Goal: Information Seeking & Learning: Learn about a topic

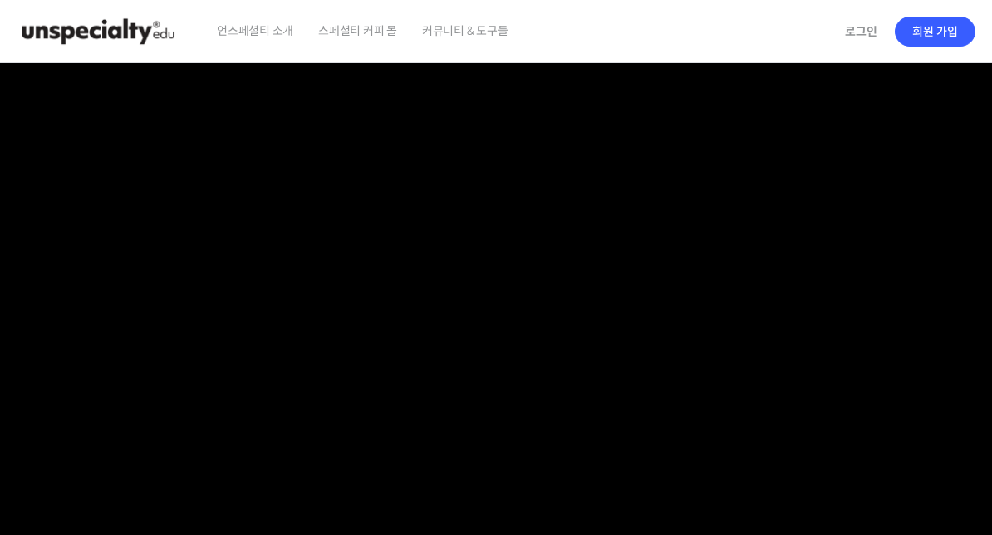
click at [862, 34] on link "로그인" at bounding box center [861, 31] width 52 height 38
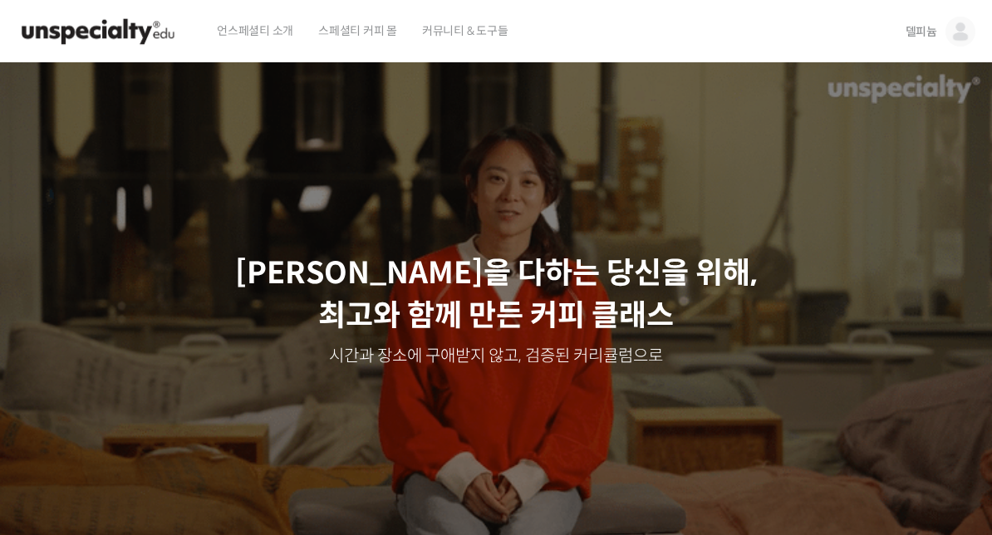
click at [963, 33] on img at bounding box center [960, 32] width 30 height 30
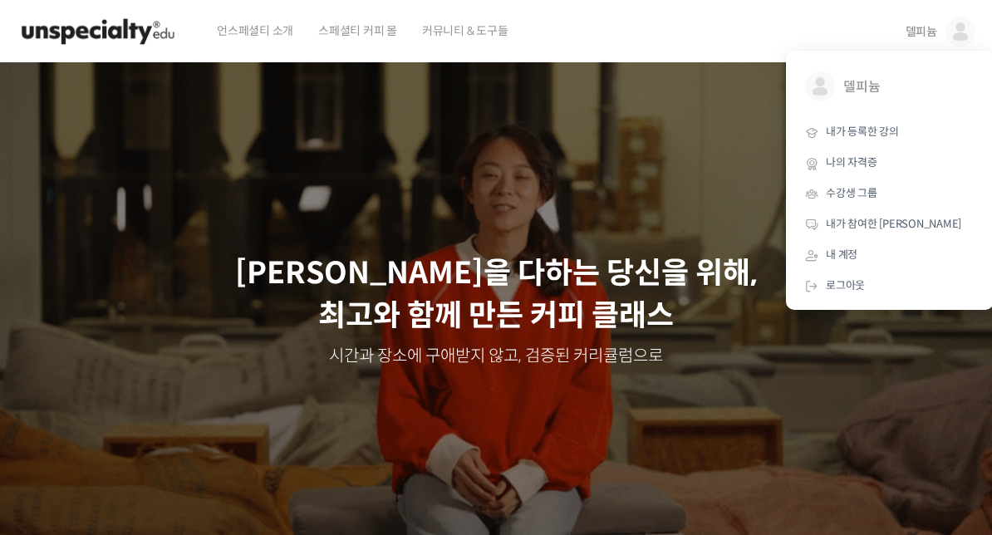
click at [882, 135] on span "내가 등록한 강의" at bounding box center [862, 132] width 73 height 14
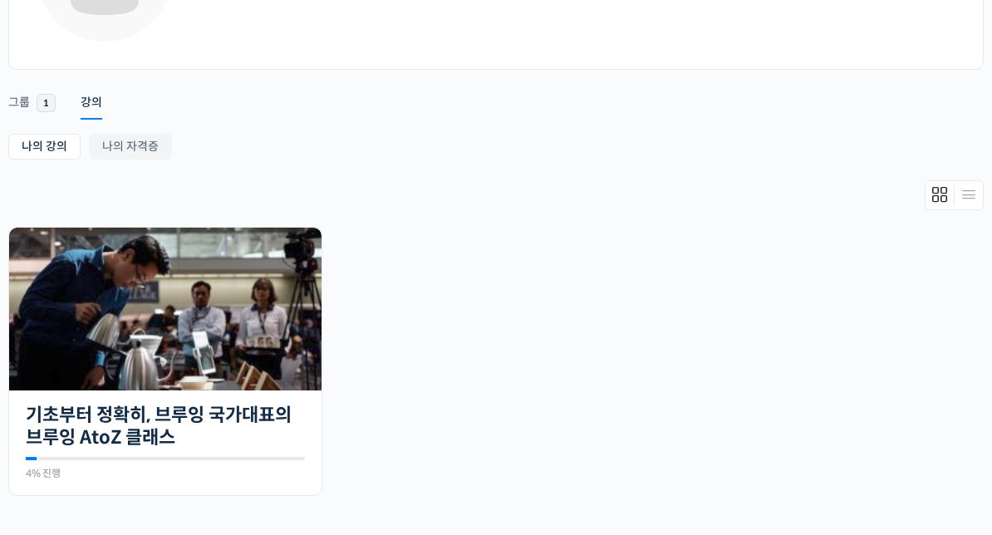
scroll to position [199, 0]
click at [270, 340] on img at bounding box center [165, 309] width 312 height 163
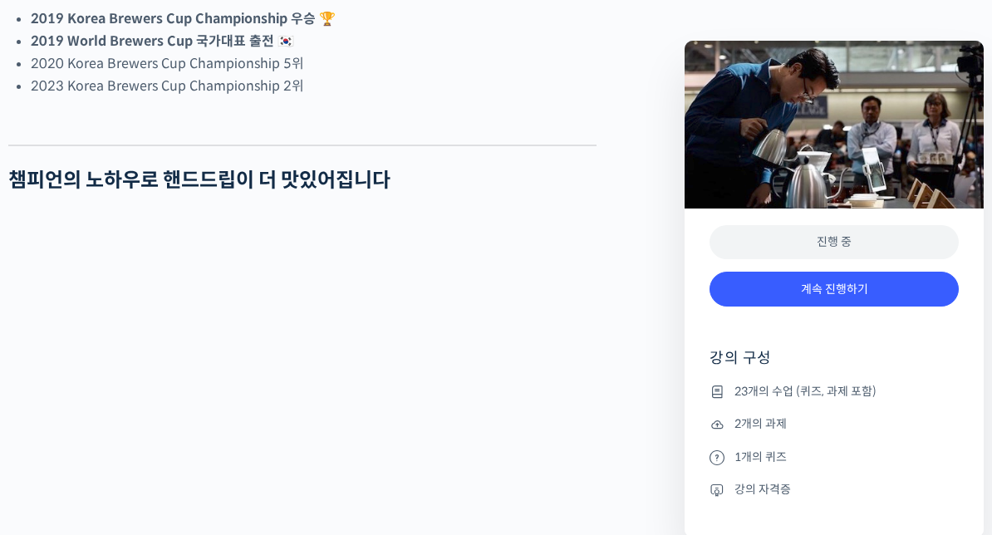
scroll to position [1275, 0]
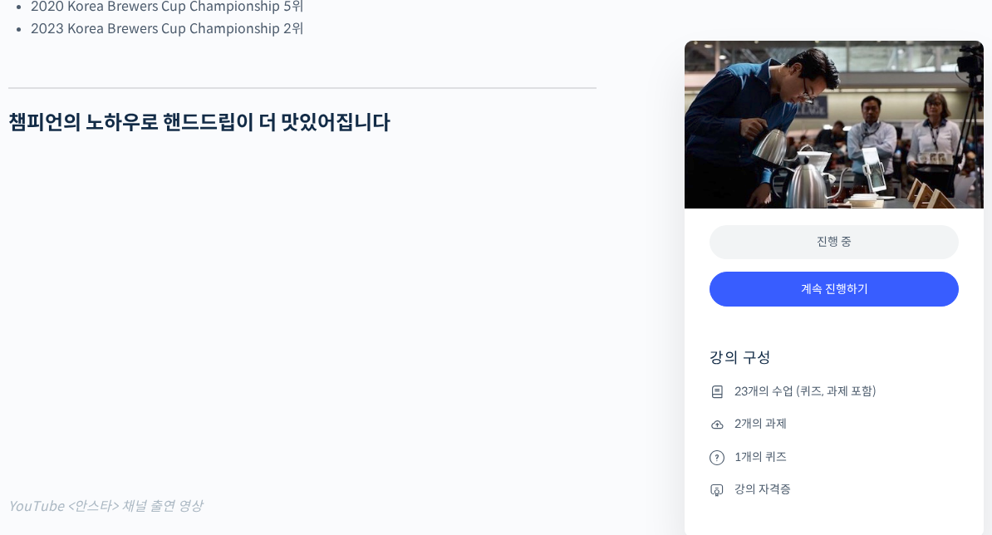
click at [768, 273] on link "계속 진행하기" at bounding box center [834, 290] width 249 height 36
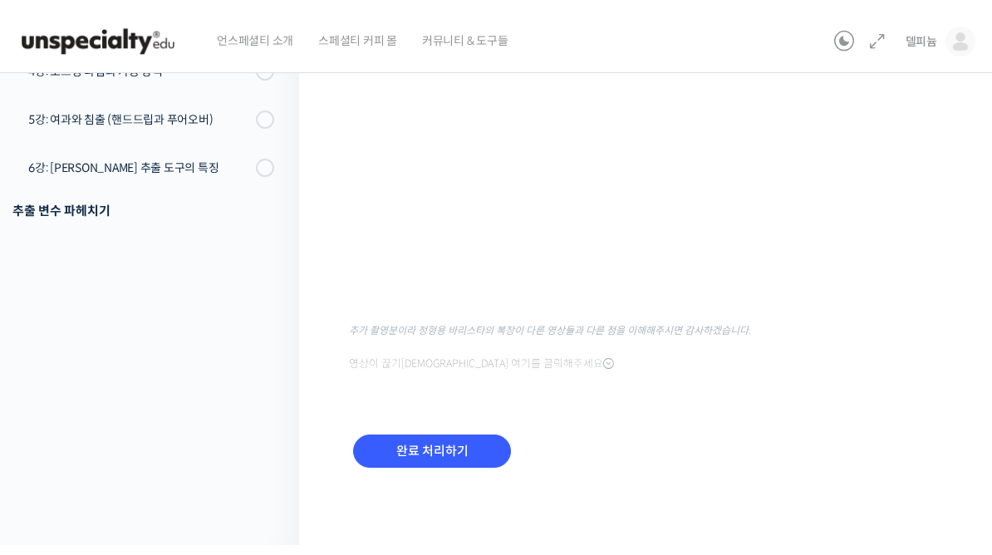
scroll to position [277, 0]
